Goal: Transaction & Acquisition: Purchase product/service

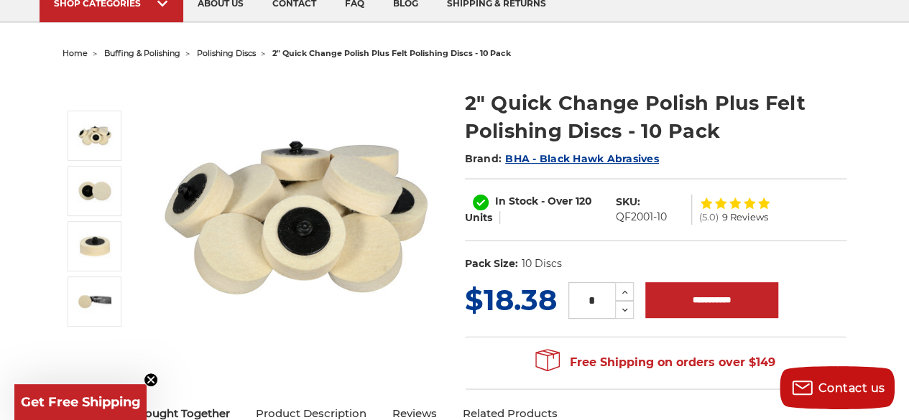
scroll to position [144, 0]
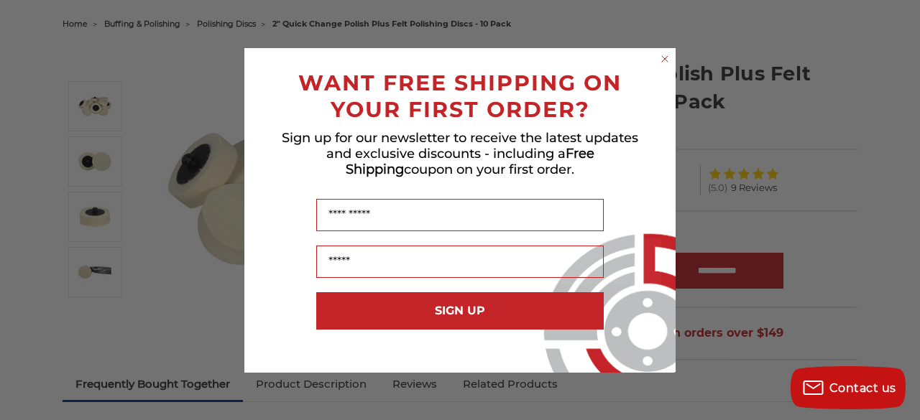
click at [666, 59] on circle "Close dialog" at bounding box center [665, 59] width 14 height 14
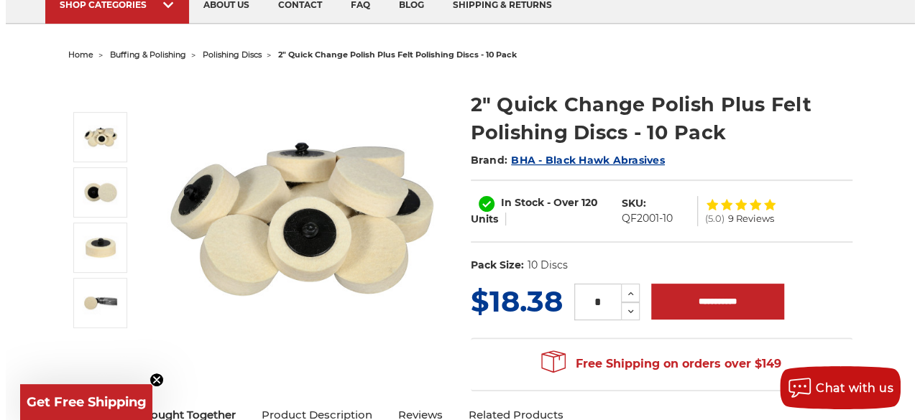
scroll to position [144, 0]
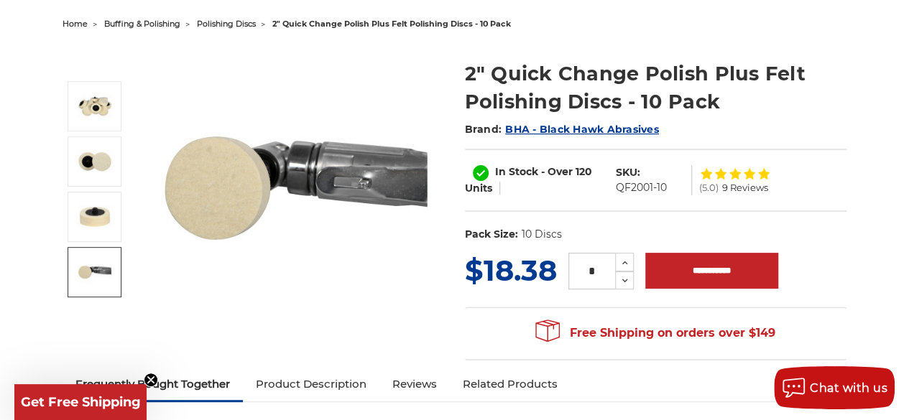
click at [75, 272] on link at bounding box center [95, 272] width 54 height 50
